Goal: Task Accomplishment & Management: Use online tool/utility

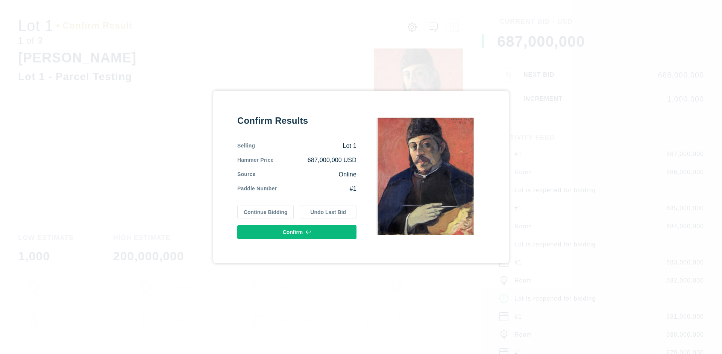
click at [266, 212] on button "Continue Bidding" at bounding box center [265, 212] width 57 height 14
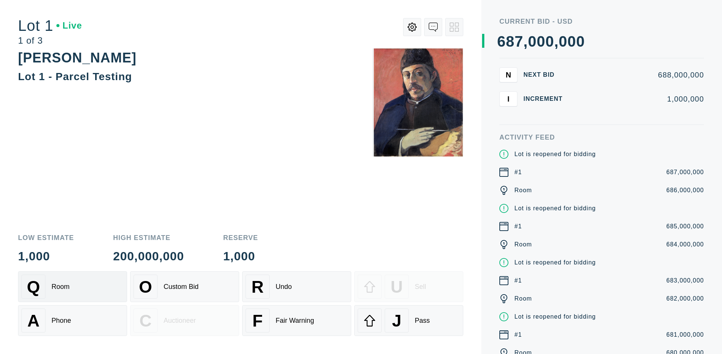
click at [73, 286] on div "Q Room" at bounding box center [72, 286] width 102 height 24
